Goal: Find specific page/section

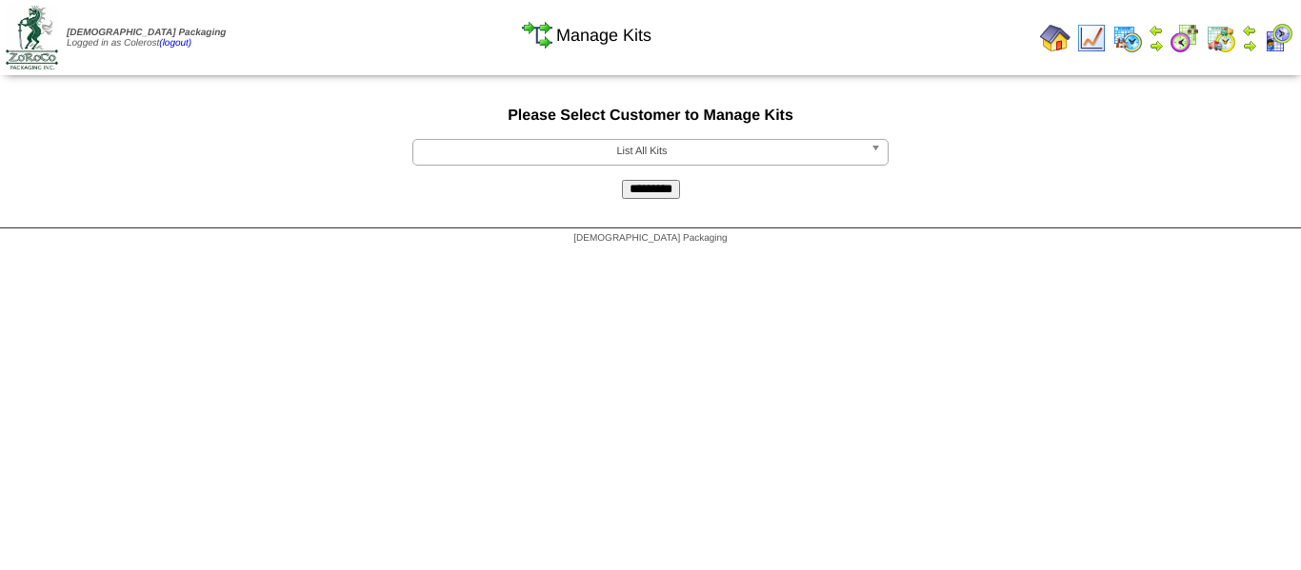
click at [712, 157] on span "List All Kits" at bounding box center [642, 151] width 442 height 23
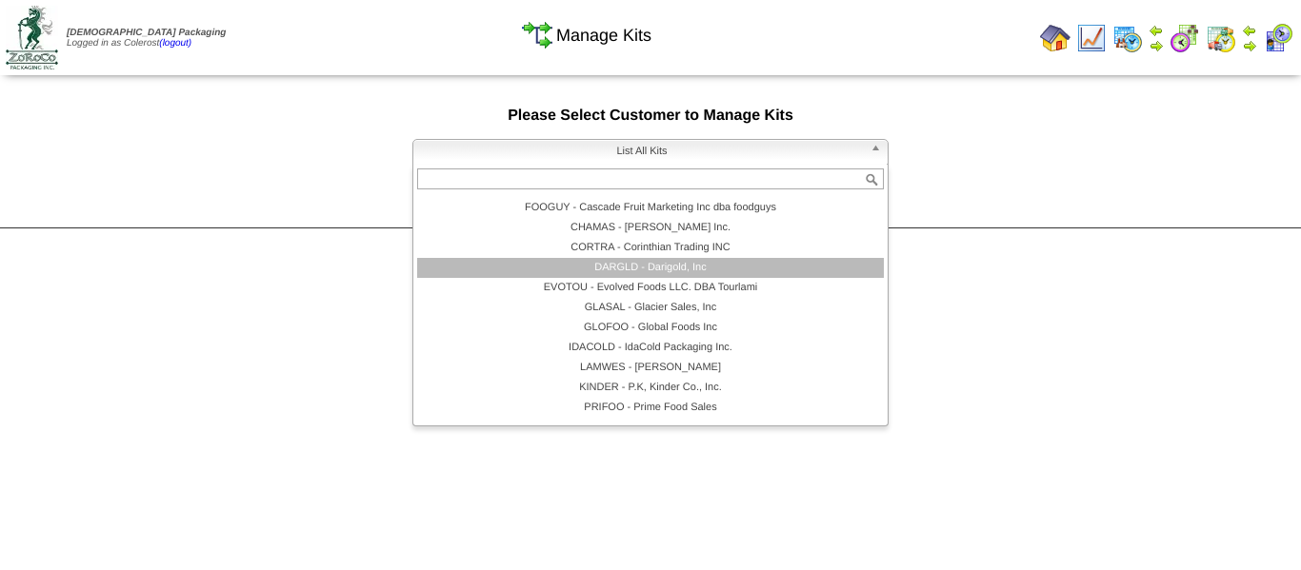
scroll to position [171, 0]
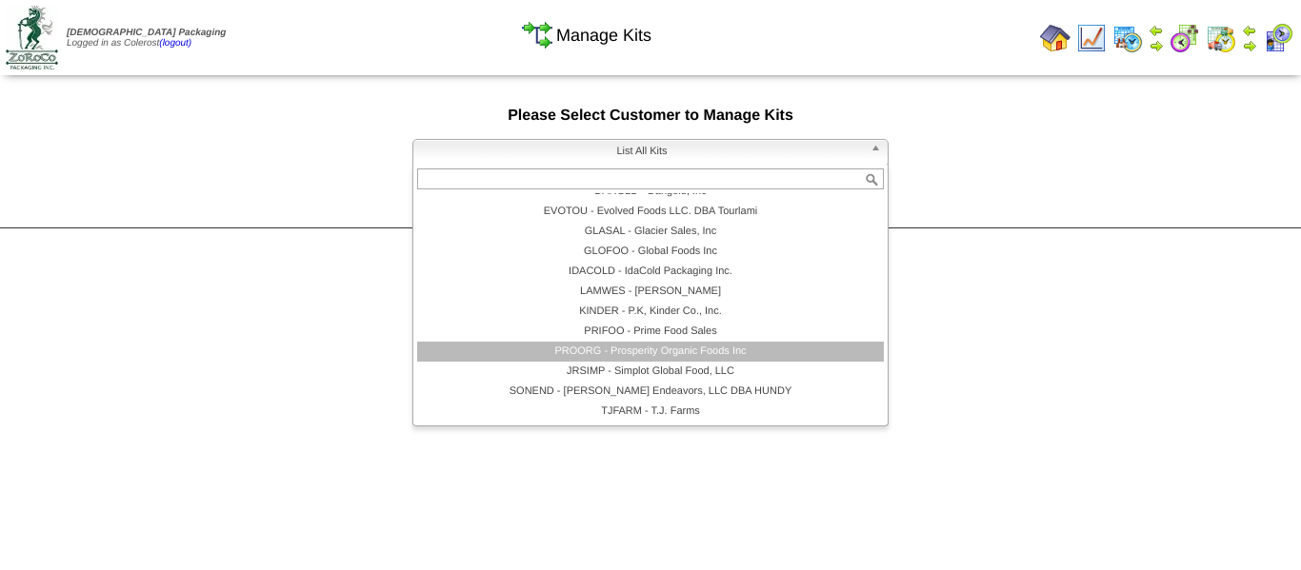
click at [665, 352] on li "PROORG - Prosperity Organic Foods Inc" at bounding box center [650, 352] width 467 height 20
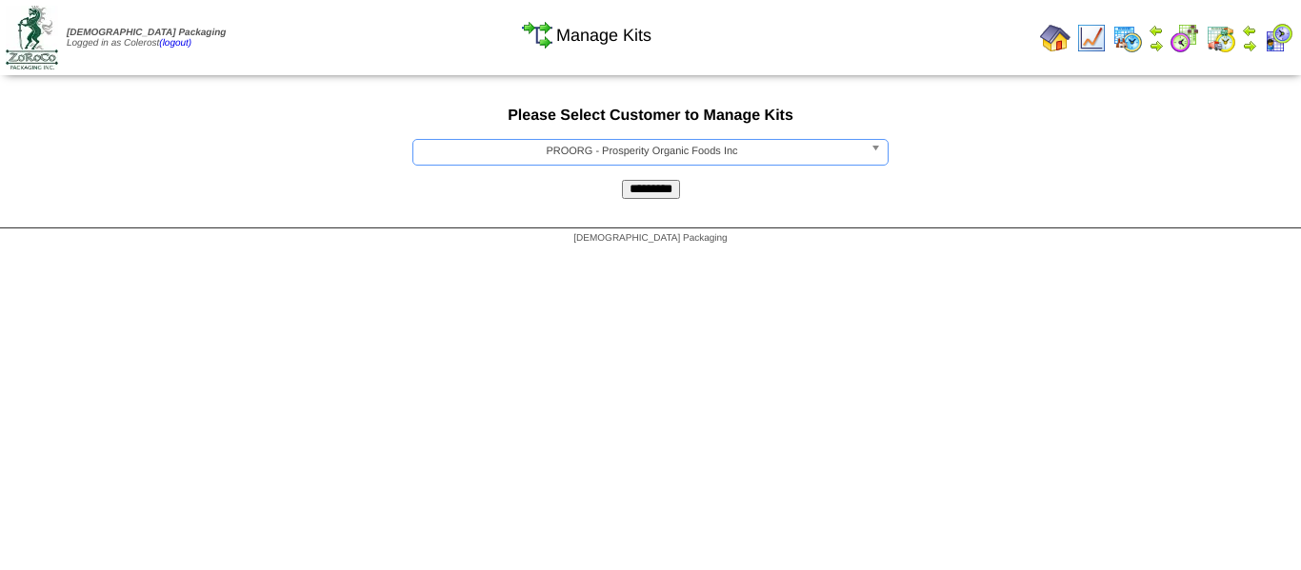
click at [655, 193] on input "*********" at bounding box center [651, 189] width 58 height 19
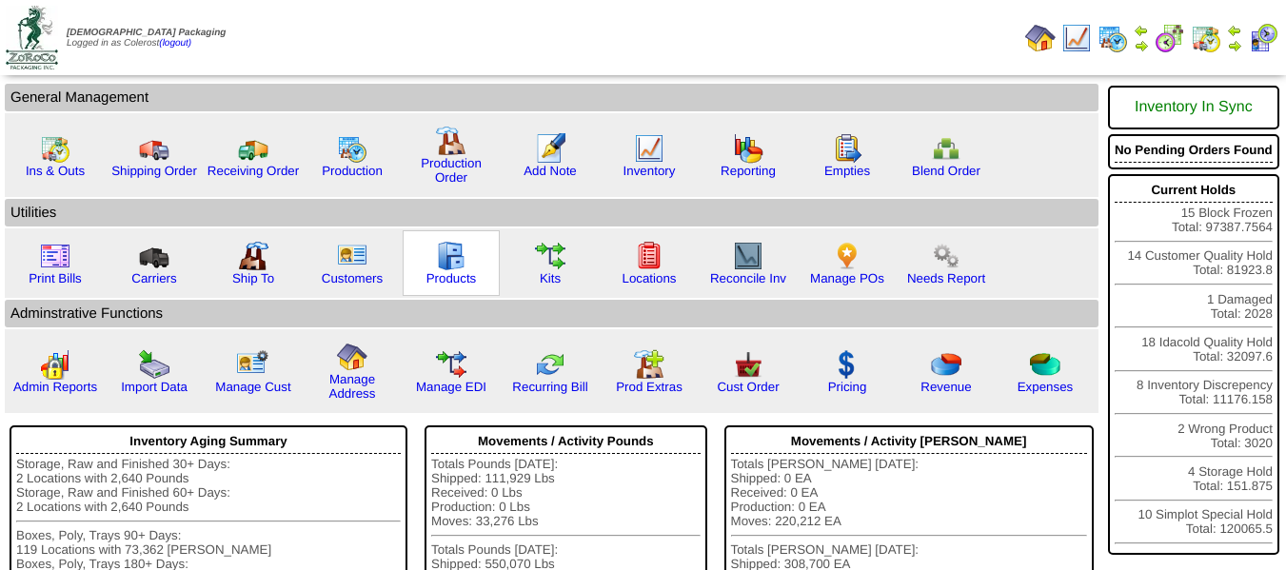
click at [458, 268] on img at bounding box center [451, 256] width 30 height 30
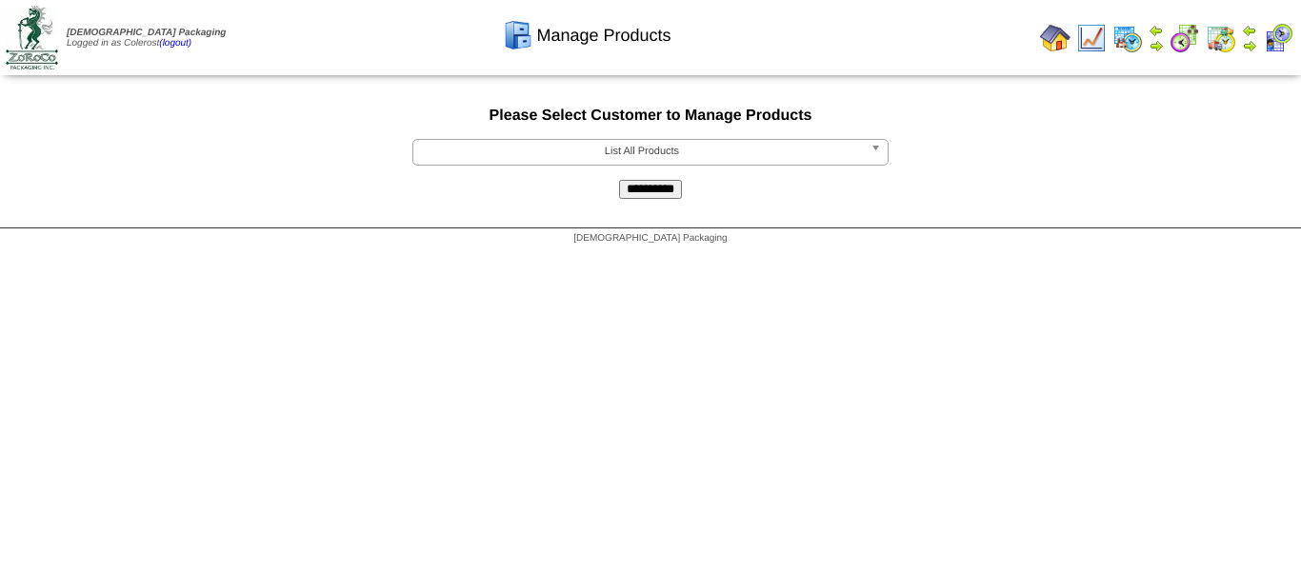
click at [586, 146] on span "List All Products" at bounding box center [642, 151] width 442 height 23
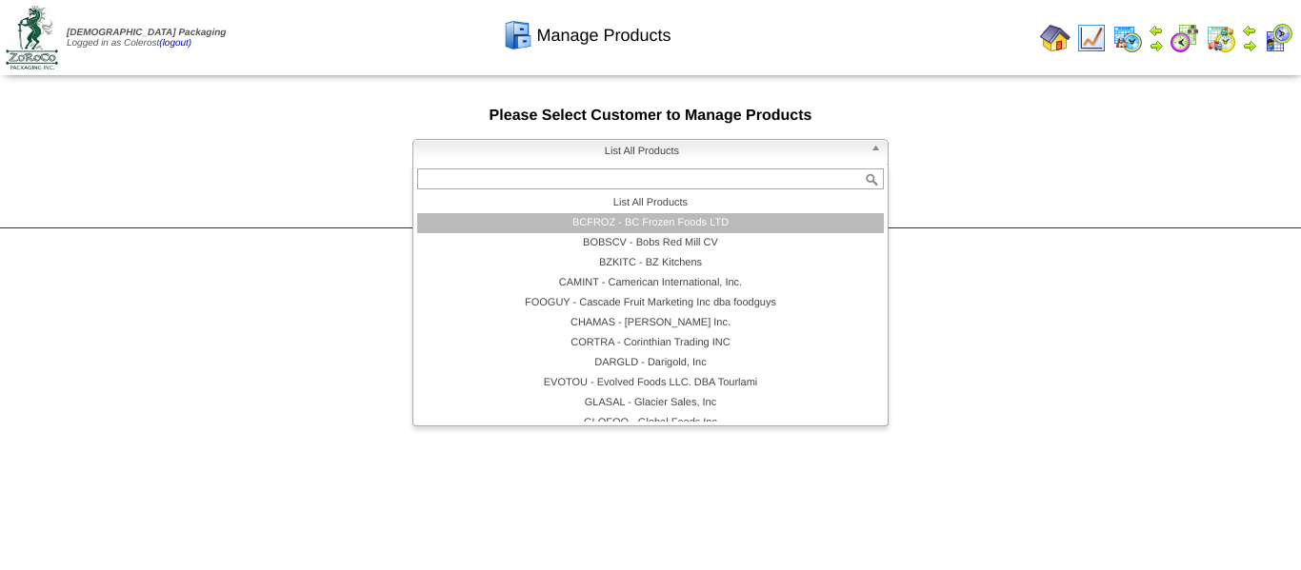
scroll to position [171, 0]
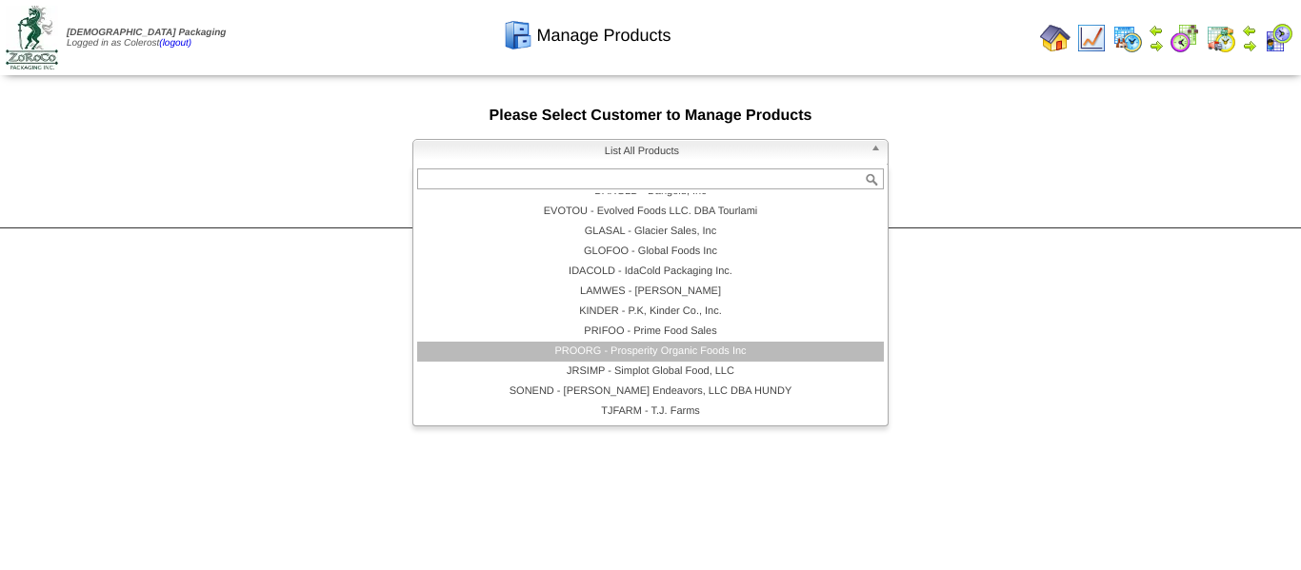
click at [616, 354] on li "PROORG - Prosperity Organic Foods Inc" at bounding box center [650, 352] width 467 height 20
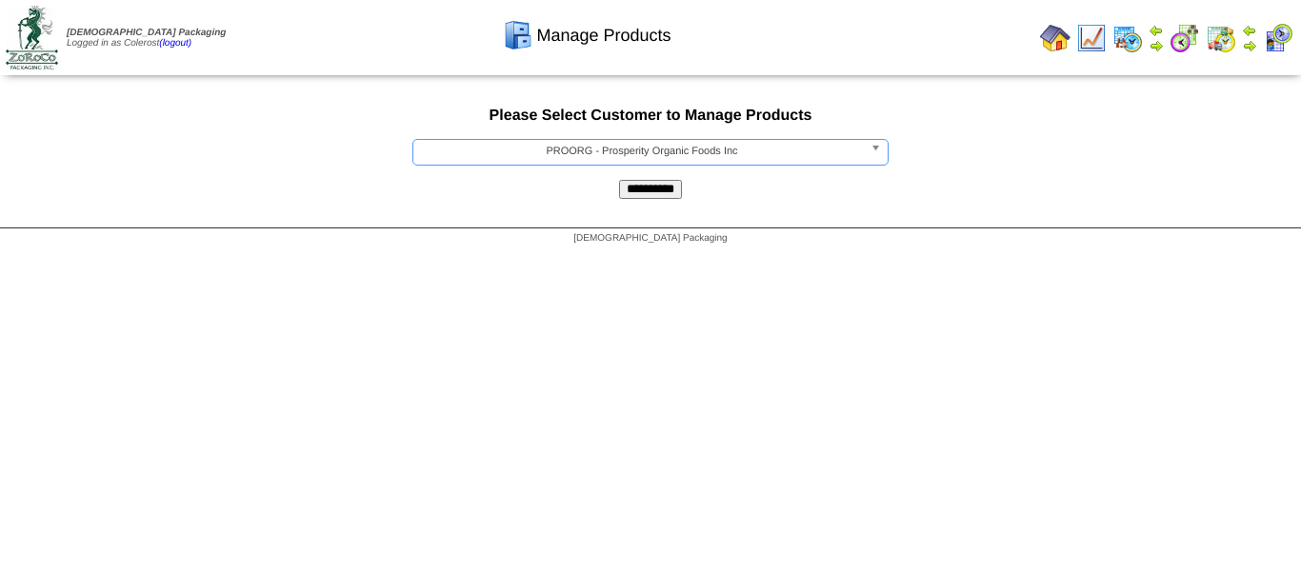
click at [634, 189] on input "**********" at bounding box center [650, 189] width 63 height 19
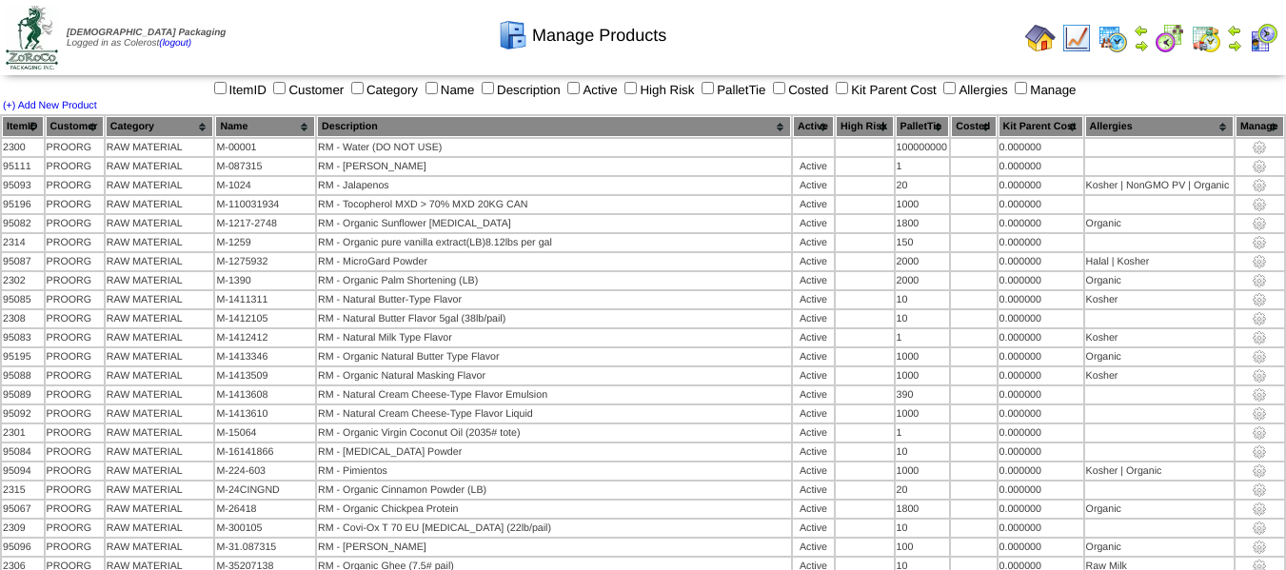
click at [154, 135] on th "Category" at bounding box center [160, 126] width 109 height 21
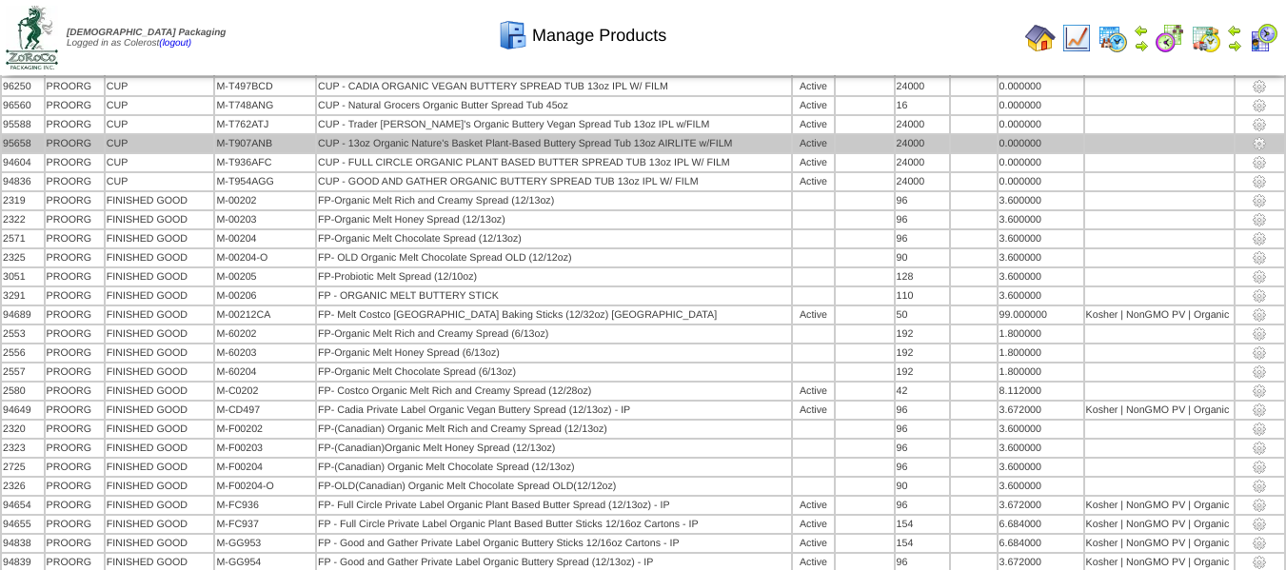
scroll to position [1809, 0]
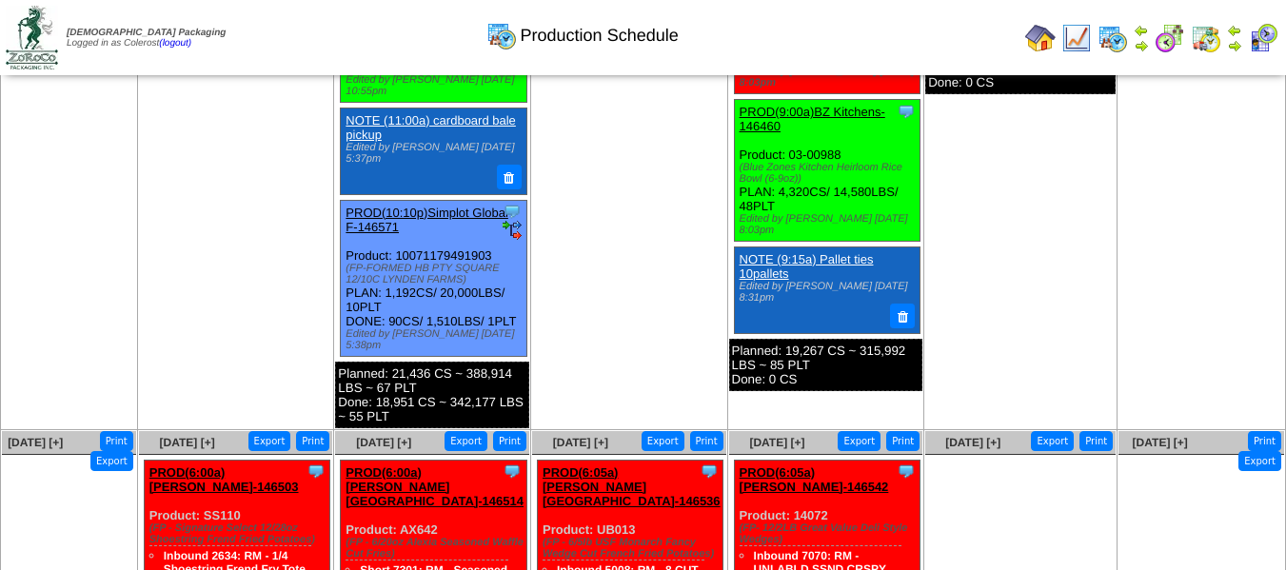
scroll to position [762, 0]
